Goal: Task Accomplishment & Management: Manage account settings

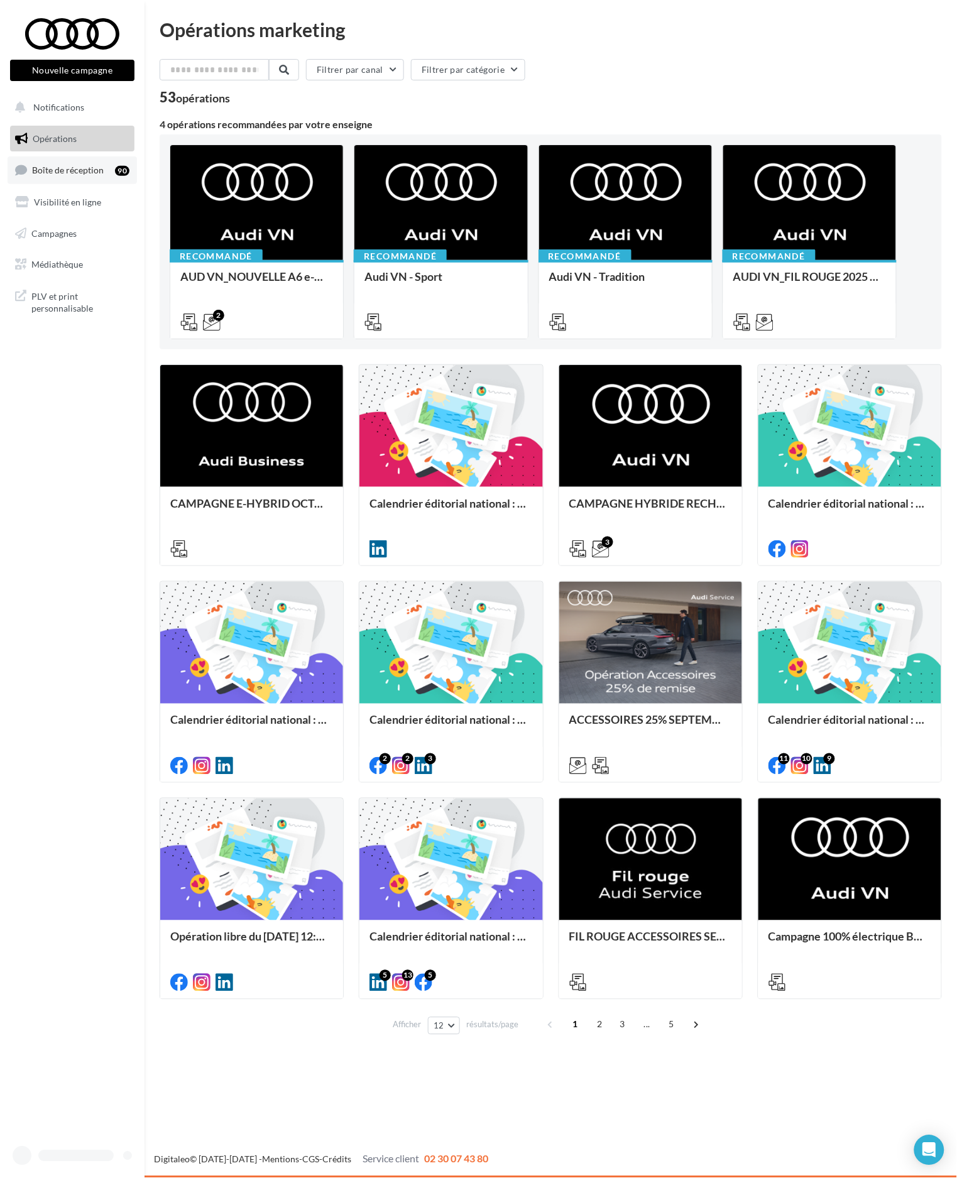
click at [99, 163] on link "Boîte de réception 90" at bounding box center [72, 169] width 129 height 27
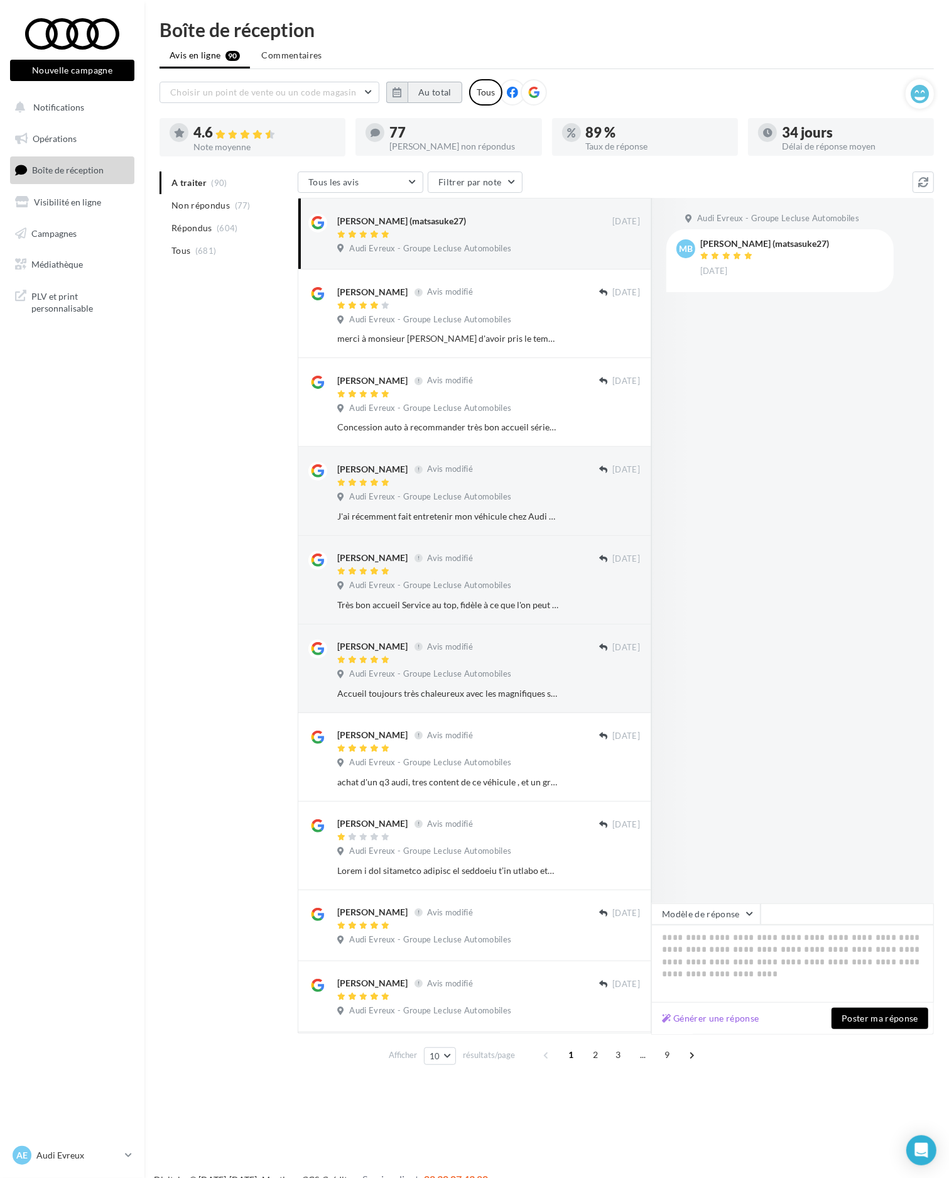
click at [421, 90] on button "Au total" at bounding box center [435, 92] width 55 height 21
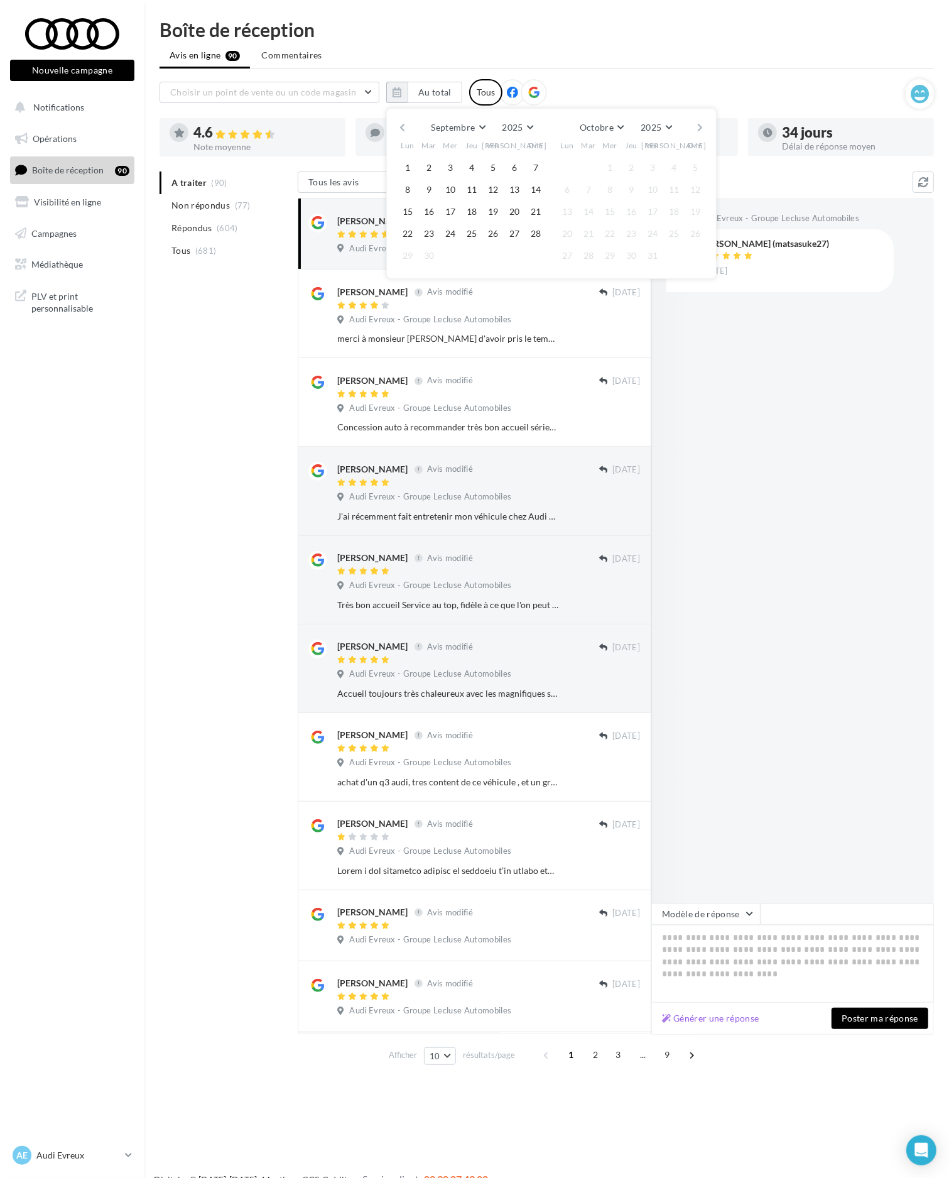
click at [400, 128] on button "button" at bounding box center [402, 128] width 11 height 18
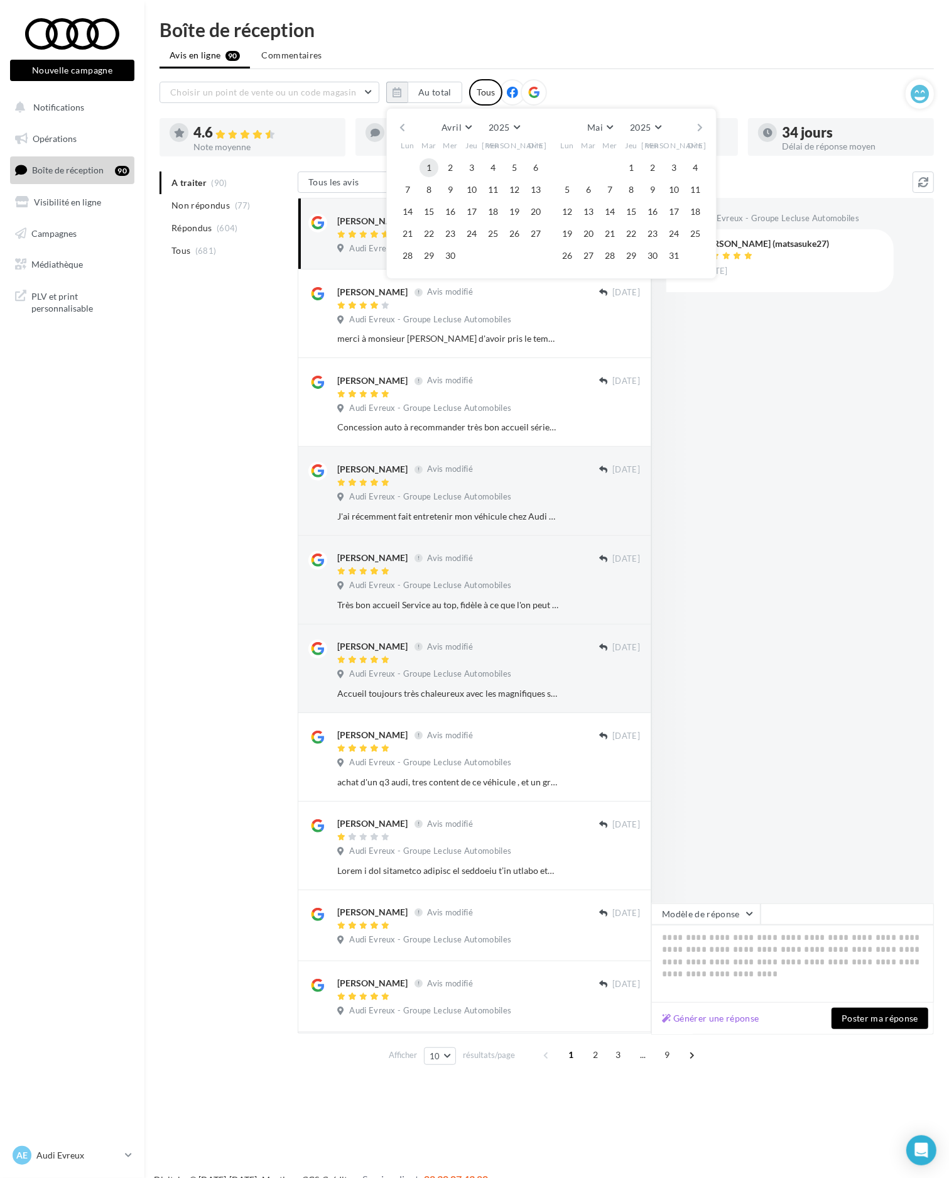
click at [429, 166] on button "1" at bounding box center [429, 167] width 19 height 19
click at [701, 129] on button "button" at bounding box center [700, 128] width 11 height 18
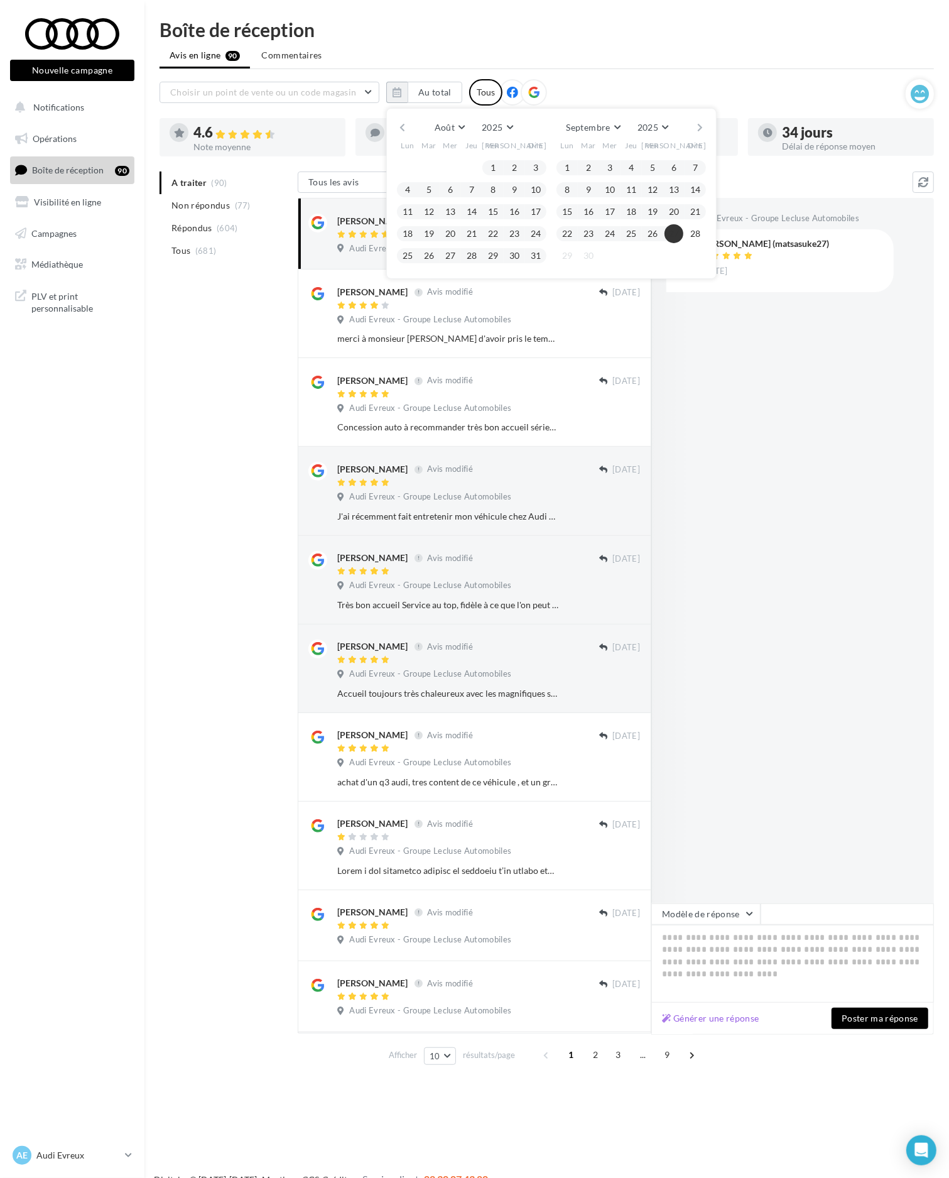
click at [693, 126] on div "Août [PERSON_NAME] Mars Avril Mai Juin Juillet Août Septembre Octobre Novembre …" at bounding box center [551, 128] width 287 height 18
click at [694, 236] on button "28" at bounding box center [695, 233] width 19 height 19
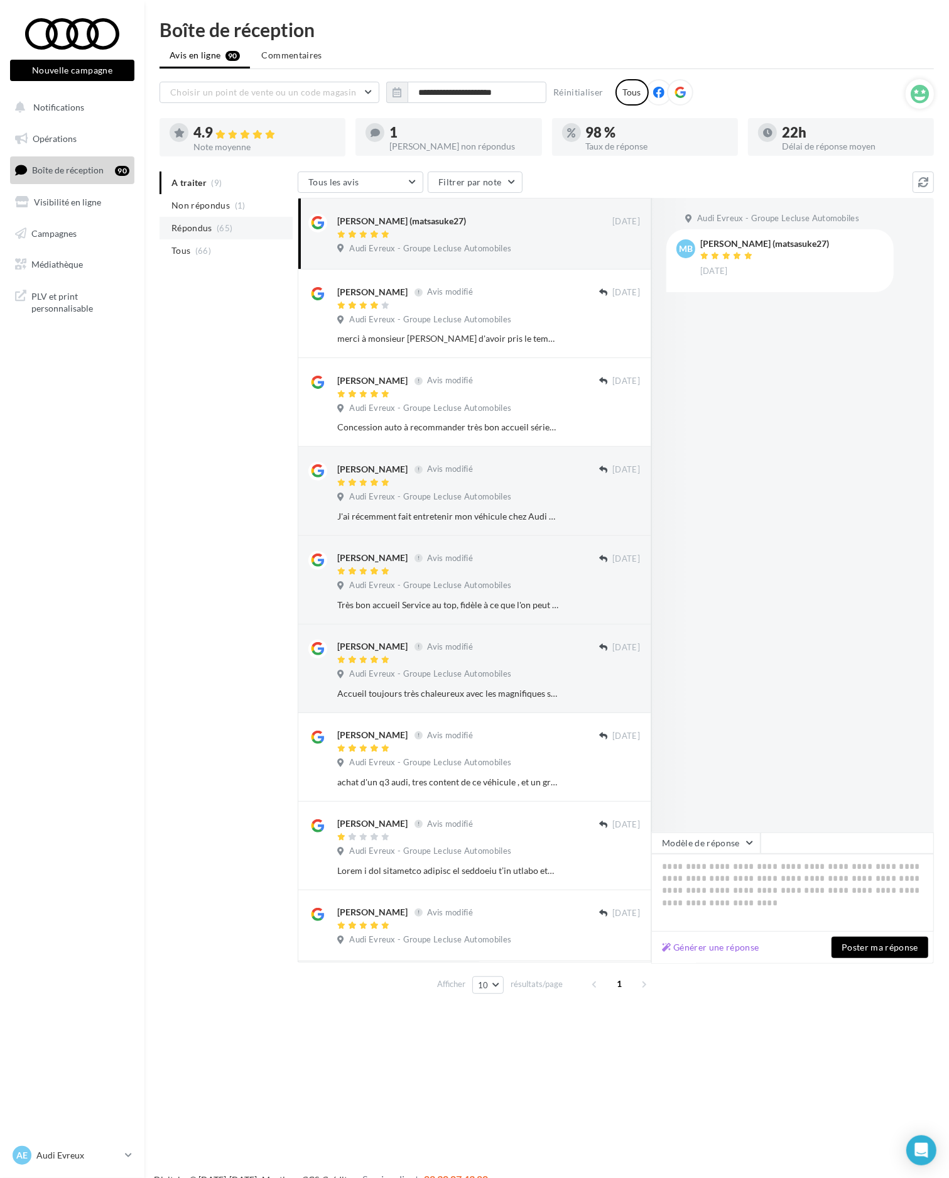
click at [252, 237] on li "Répondus (65)" at bounding box center [226, 228] width 133 height 23
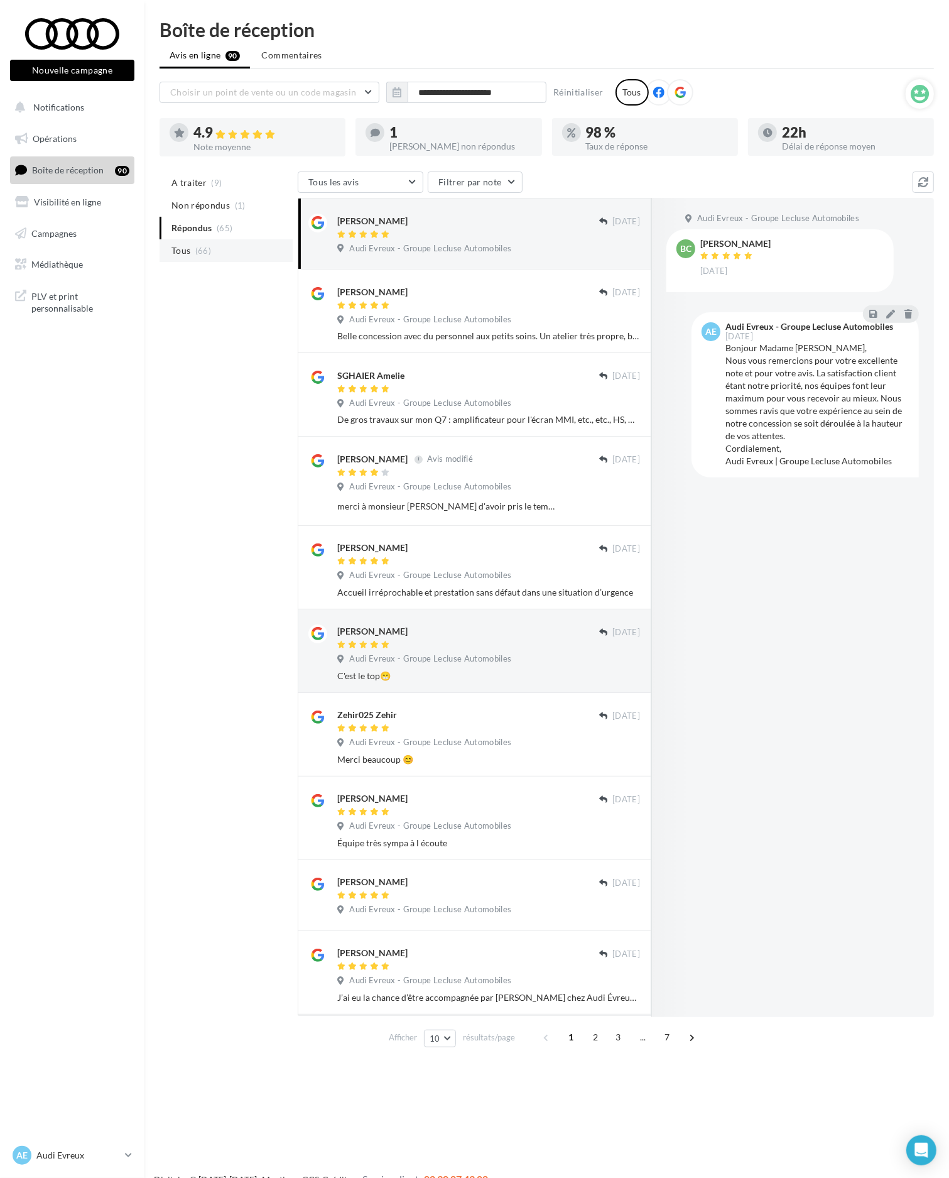
click at [248, 258] on li "Tous (66)" at bounding box center [226, 250] width 133 height 23
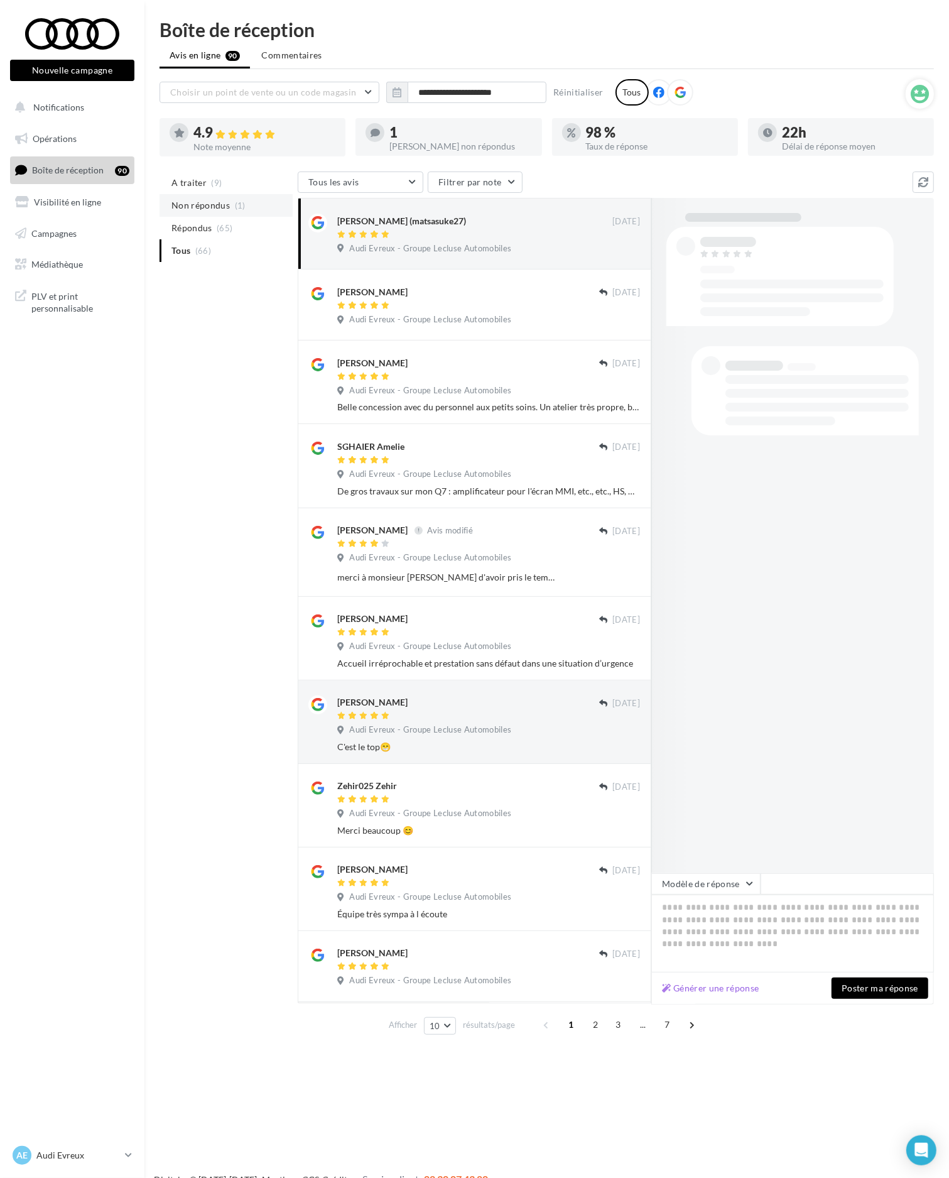
click at [242, 209] on span "(1)" at bounding box center [240, 205] width 11 height 10
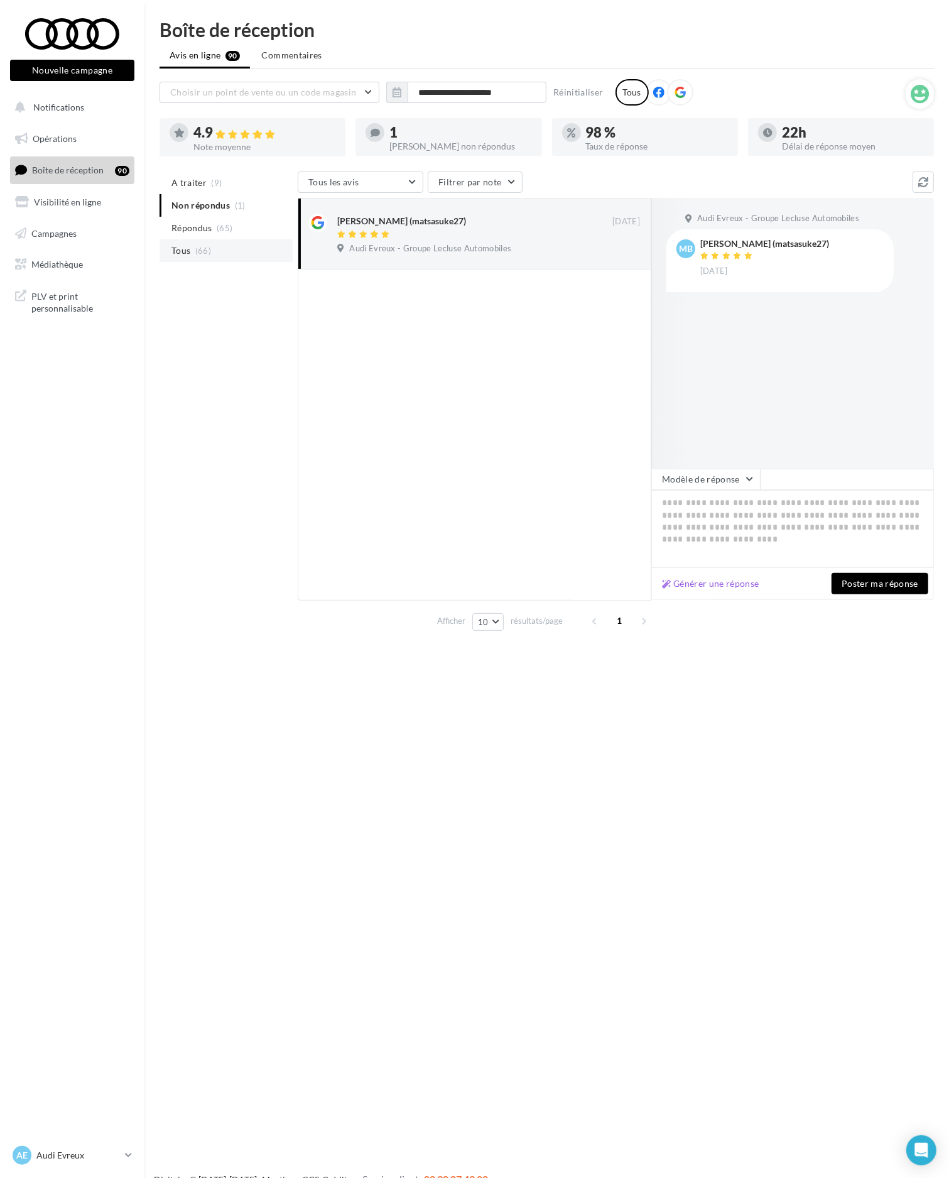
click at [252, 246] on li "Tous (66)" at bounding box center [226, 250] width 133 height 23
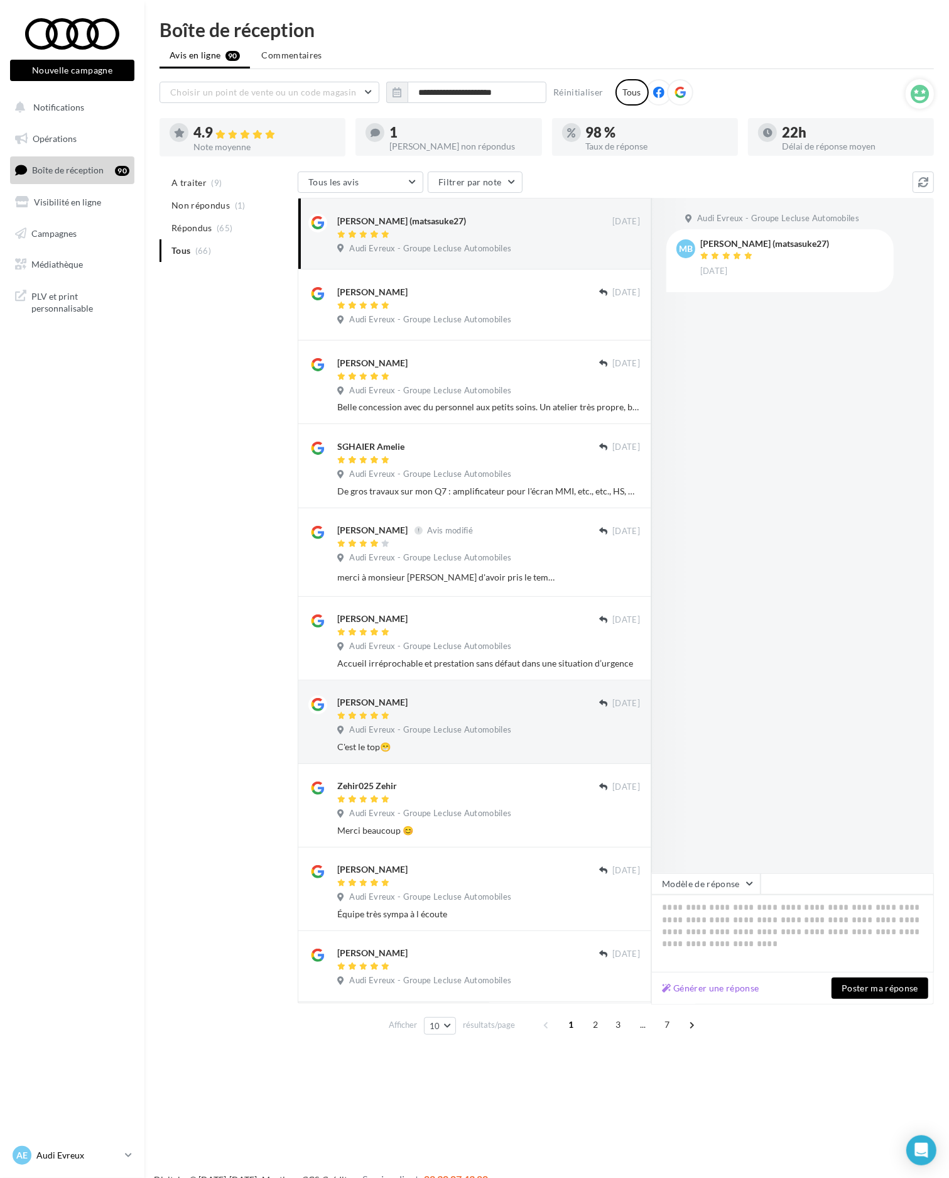
click at [113, 1151] on p "Audi Evreux" at bounding box center [78, 1155] width 84 height 13
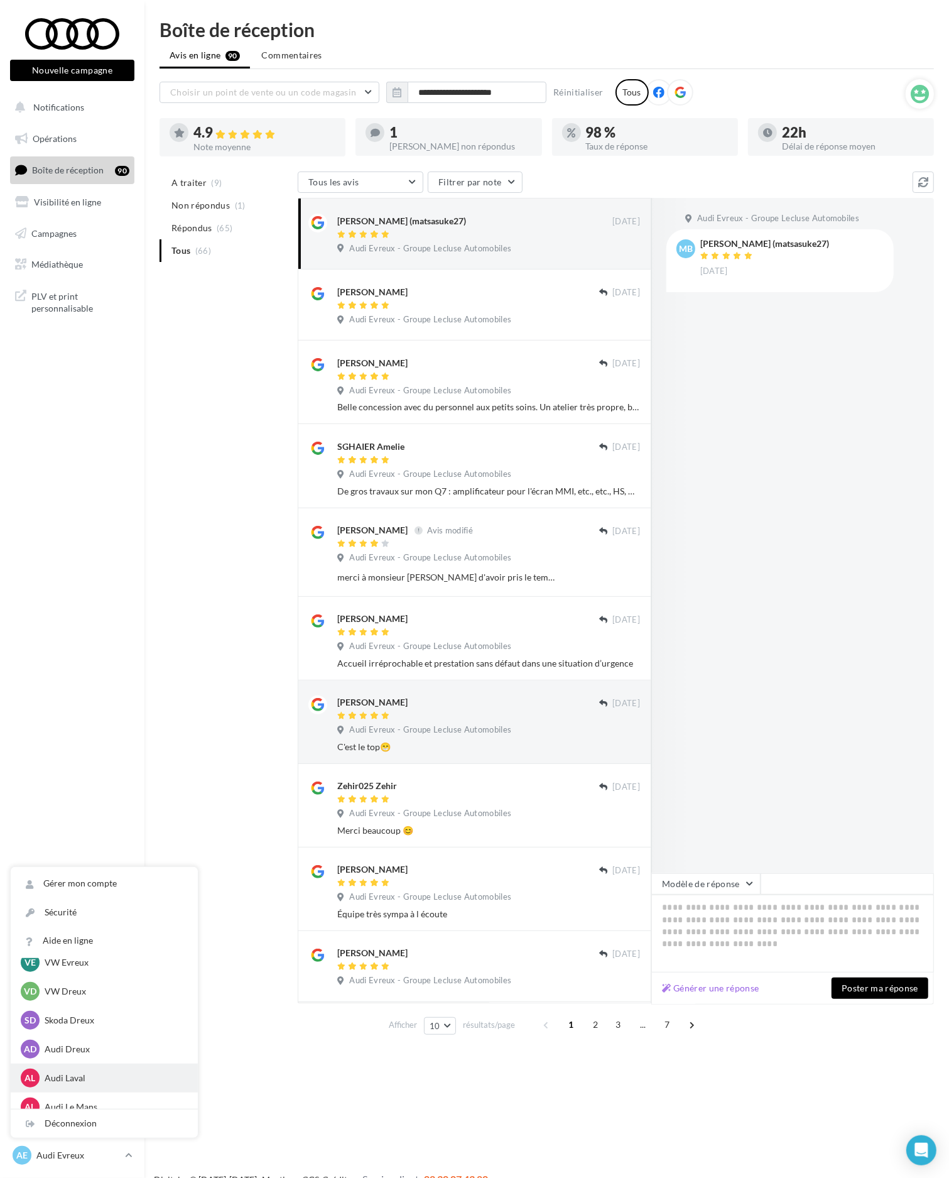
click at [82, 1082] on p "Audi Laval" at bounding box center [114, 1078] width 138 height 13
